Goal: Information Seeking & Learning: Learn about a topic

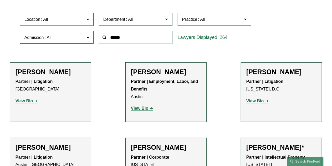
scroll to position [150, 0]
click at [122, 19] on span "Department" at bounding box center [114, 19] width 22 height 4
click at [0, 0] on link "Litigation" at bounding box center [0, 0] width 0 height 0
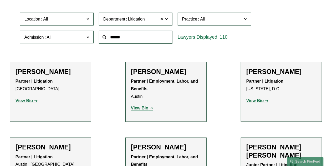
scroll to position [150, 0]
click at [44, 73] on h2 "[PERSON_NAME]" at bounding box center [51, 71] width 70 height 8
click at [31, 104] on p "View Bio" at bounding box center [51, 101] width 70 height 8
click at [29, 102] on strong "View Bio" at bounding box center [24, 100] width 17 height 4
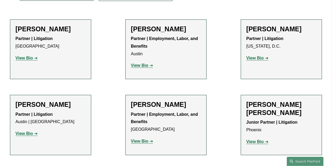
scroll to position [194, 0]
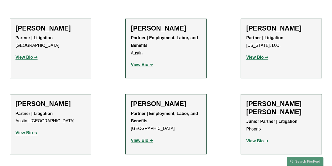
click at [255, 56] on p "View Bio" at bounding box center [282, 58] width 70 height 8
click at [253, 58] on strong "View Bio" at bounding box center [255, 57] width 17 height 4
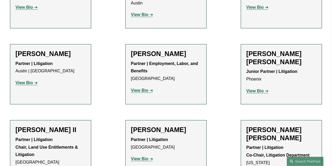
scroll to position [244, 0]
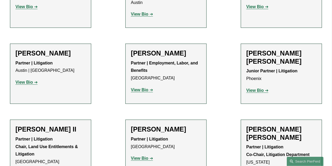
click at [31, 81] on strong "View Bio" at bounding box center [24, 82] width 17 height 4
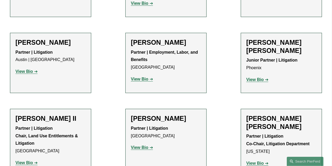
click at [258, 77] on strong "View Bio" at bounding box center [255, 79] width 17 height 4
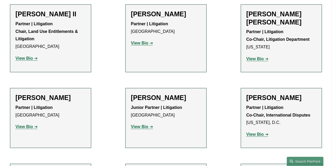
scroll to position [360, 0]
click at [31, 58] on strong "View Bio" at bounding box center [24, 58] width 17 height 4
click at [177, 96] on h2 "Kaitlyn Bryniarski" at bounding box center [166, 97] width 70 height 8
click at [147, 126] on strong "View Bio" at bounding box center [139, 126] width 17 height 4
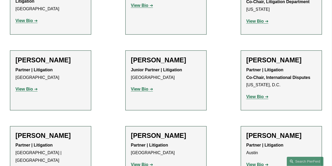
scroll to position [398, 0]
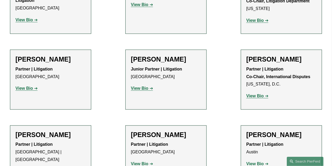
click at [255, 95] on strong "View Bio" at bounding box center [255, 96] width 17 height 4
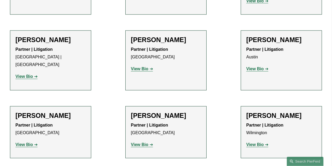
scroll to position [493, 0]
click at [29, 74] on strong "View Bio" at bounding box center [24, 76] width 17 height 4
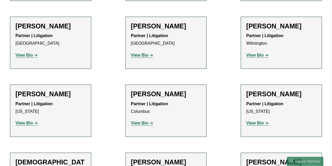
scroll to position [583, 0]
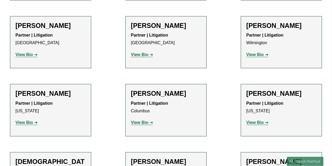
click at [256, 52] on strong "View Bio" at bounding box center [255, 54] width 17 height 4
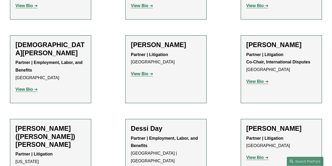
scroll to position [710, 0]
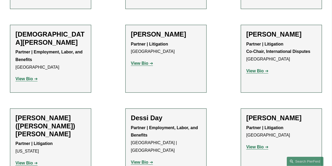
click at [140, 61] on strong "View Bio" at bounding box center [139, 63] width 17 height 4
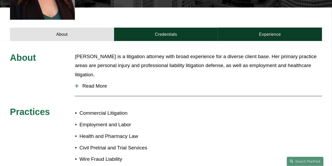
scroll to position [175, 0]
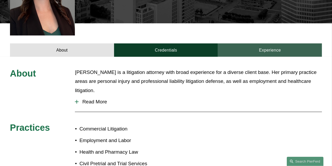
click at [250, 43] on link "Experience" at bounding box center [270, 49] width 104 height 13
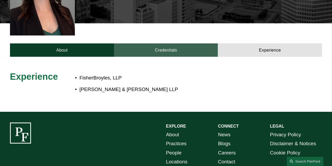
click at [169, 43] on link "Credentials" at bounding box center [166, 49] width 104 height 13
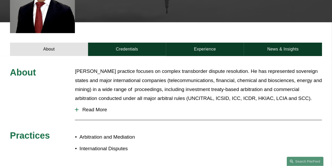
scroll to position [170, 0]
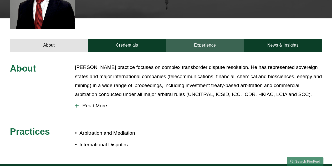
click at [215, 43] on link "Experience" at bounding box center [205, 45] width 78 height 13
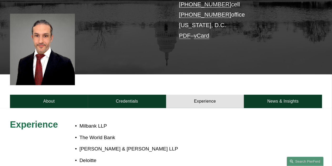
scroll to position [113, 0]
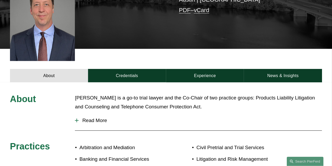
scroll to position [151, 0]
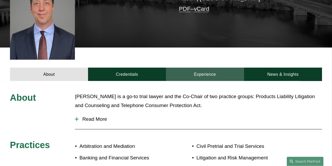
click at [232, 69] on link "Experience" at bounding box center [205, 74] width 78 height 13
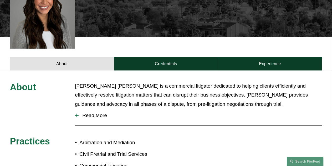
scroll to position [171, 0]
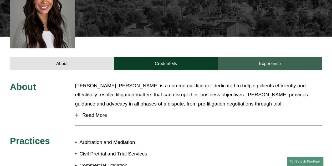
click at [267, 57] on link "Experience" at bounding box center [270, 63] width 104 height 13
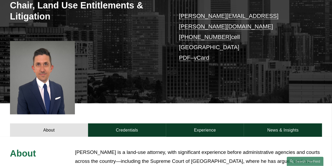
scroll to position [108, 0]
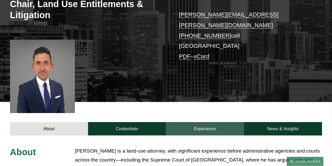
click at [219, 124] on link "Experience" at bounding box center [205, 128] width 78 height 13
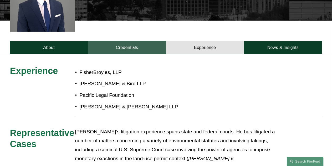
scroll to position [190, 0]
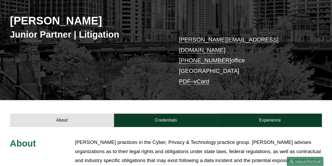
scroll to position [68, 0]
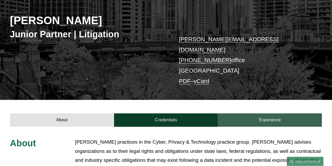
click at [235, 113] on link "Experience" at bounding box center [270, 119] width 104 height 13
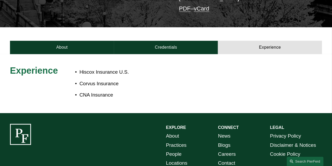
scroll to position [140, 0]
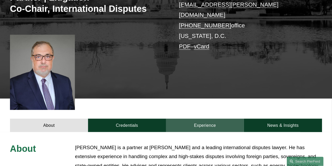
click at [219, 119] on link "Experience" at bounding box center [205, 125] width 78 height 13
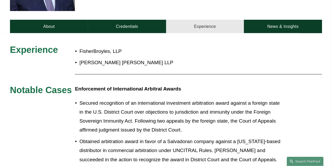
scroll to position [209, 0]
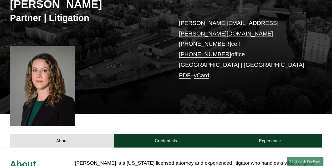
scroll to position [85, 0]
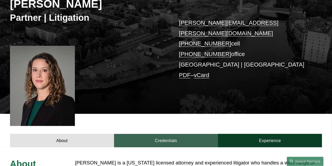
click at [164, 134] on link "Credentials" at bounding box center [166, 140] width 104 height 13
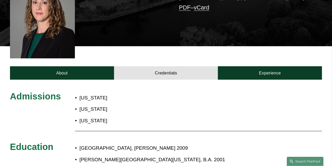
scroll to position [153, 0]
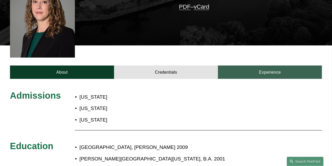
click at [251, 66] on link "Experience" at bounding box center [270, 72] width 104 height 13
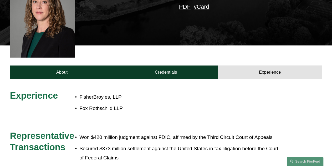
scroll to position [182, 0]
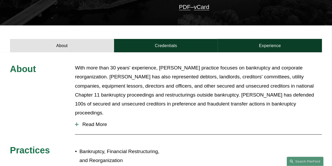
scroll to position [157, 0]
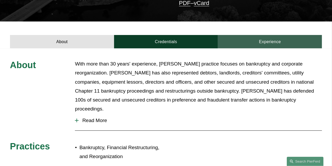
click at [238, 35] on link "Experience" at bounding box center [270, 41] width 104 height 13
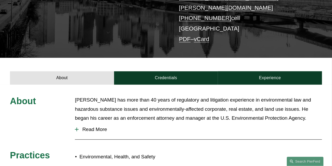
scroll to position [123, 0]
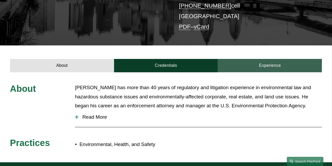
click at [255, 59] on link "Experience" at bounding box center [270, 65] width 104 height 13
